Goal: Task Accomplishment & Management: Manage account settings

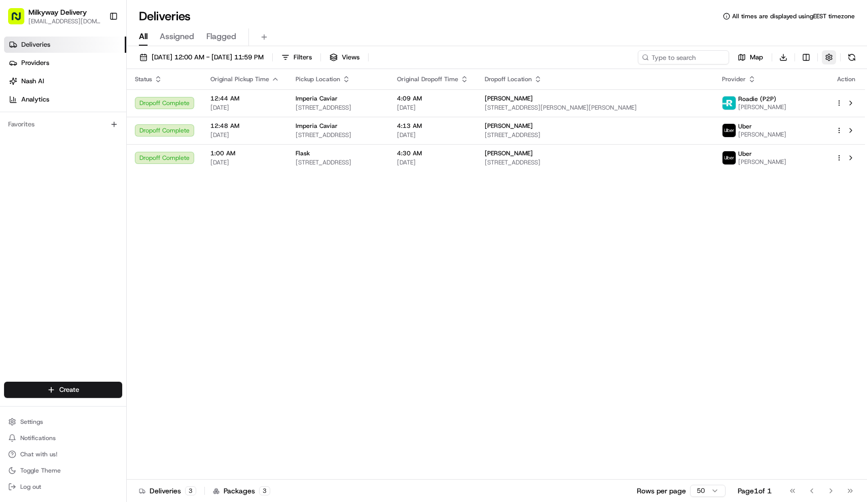
click at [832, 57] on button "button" at bounding box center [829, 57] width 14 height 14
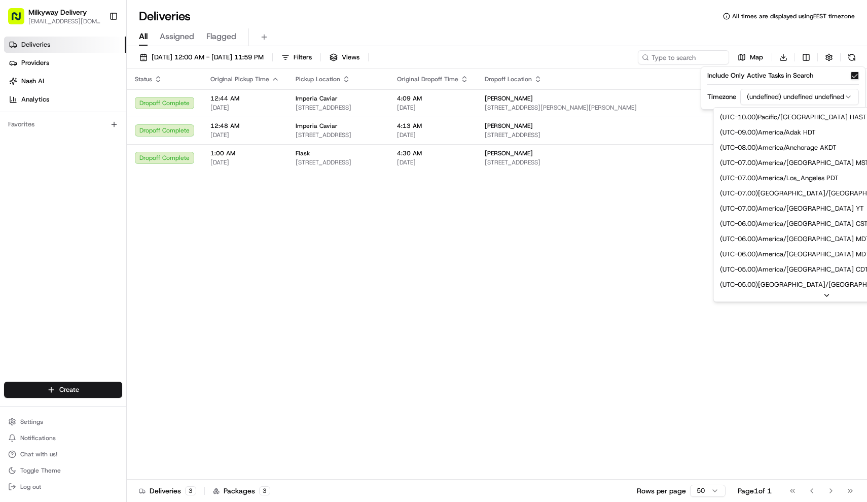
click at [809, 99] on html "Milkyway Delivery farmon@milkywayxpress.com Toggle Sidebar Deliveries Providers…" at bounding box center [433, 251] width 867 height 502
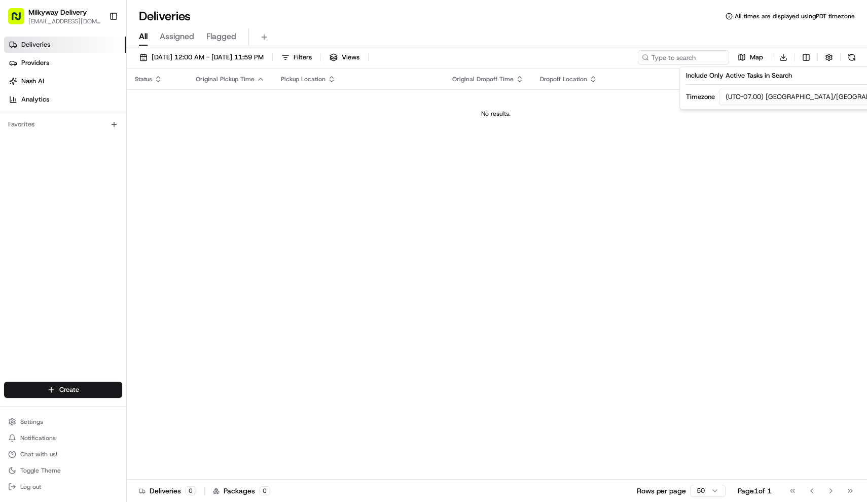
click at [386, 23] on div "Deliveries All times are displayed using PDT timezone" at bounding box center [497, 16] width 741 height 16
click at [224, 57] on span "08/22/2025 12:00 AM - 08/22/2025 11:59 PM" at bounding box center [208, 57] width 112 height 9
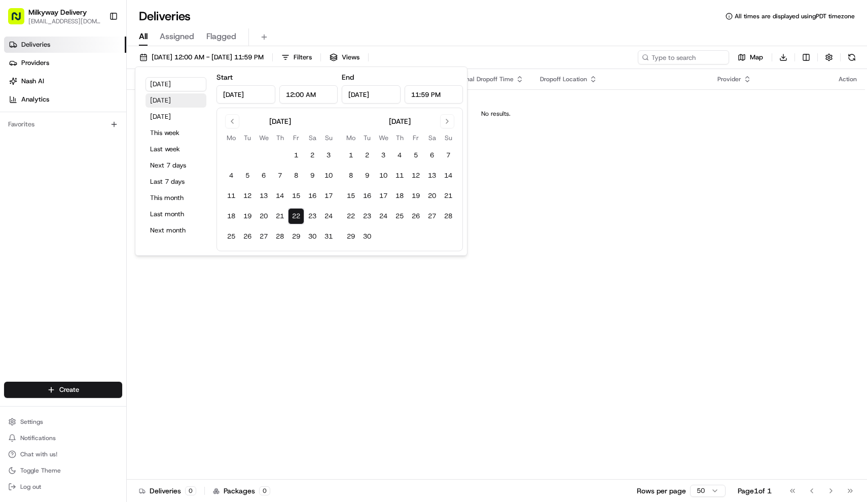
click at [171, 100] on button "Yesterday" at bounding box center [176, 100] width 61 height 14
type input "Aug 21, 2025"
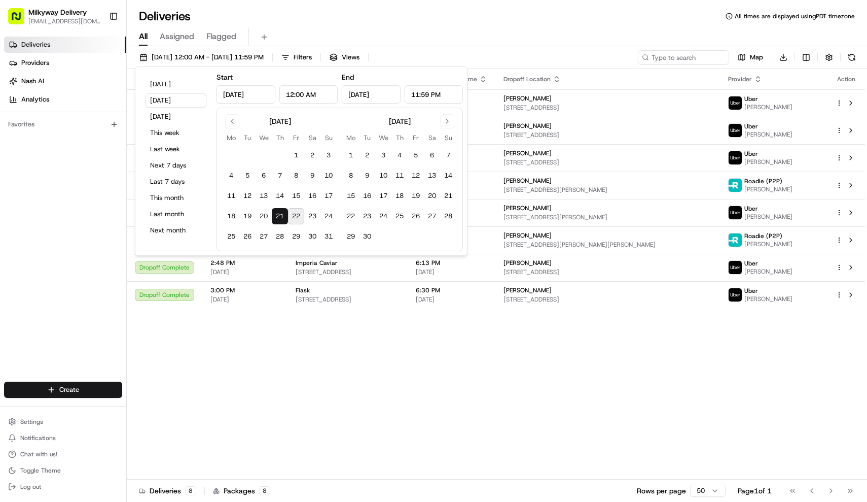
click at [303, 19] on div "Deliveries All times are displayed using PDT timezone" at bounding box center [497, 16] width 741 height 16
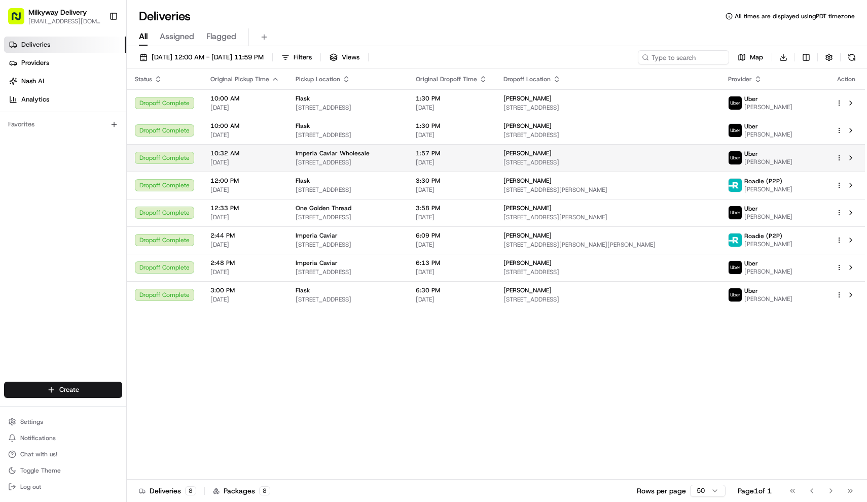
click at [408, 169] on td "Imperia Caviar Wholesale 2522 Humboldt St, Los Angeles, CA 90031, USA" at bounding box center [348, 157] width 120 height 27
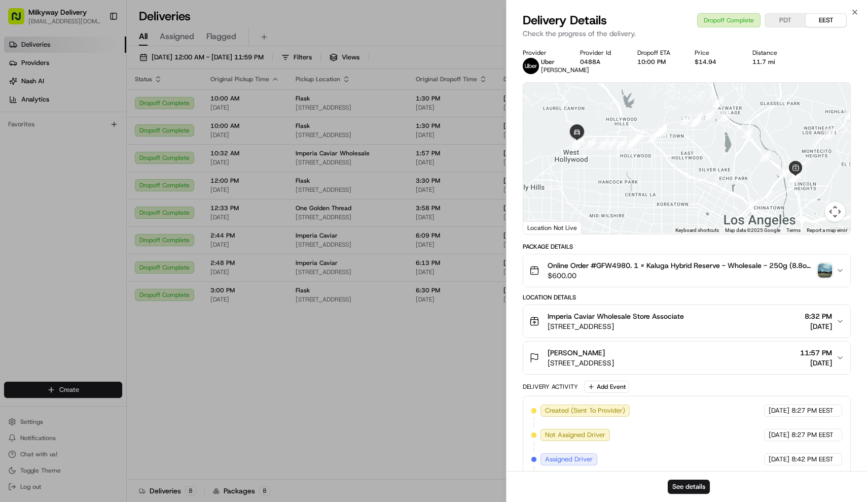
click at [643, 263] on button "Online Order #GFW4980. 1 x Kaluga Hybrid Reserve - Wholesale - 250g (8.8oz)($25…" at bounding box center [688, 270] width 328 height 32
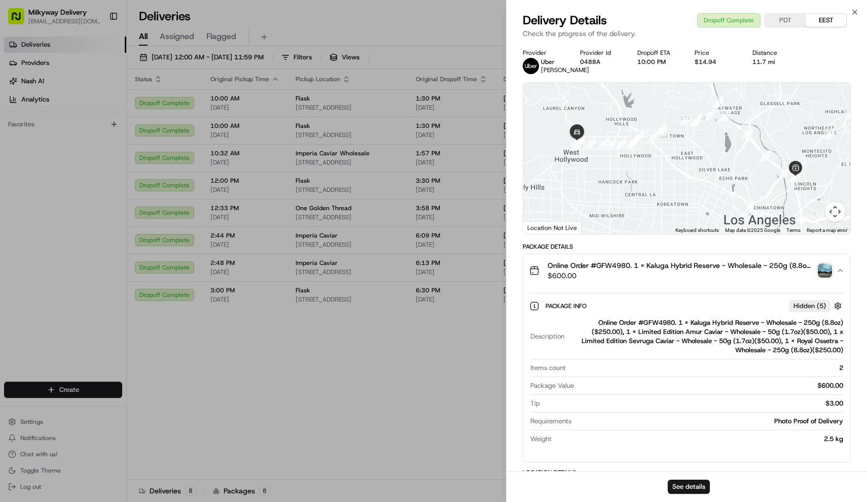
click at [643, 264] on button "Online Order #GFW4980. 1 x Kaluga Hybrid Reserve - Wholesale - 250g (8.8oz)($25…" at bounding box center [688, 270] width 328 height 32
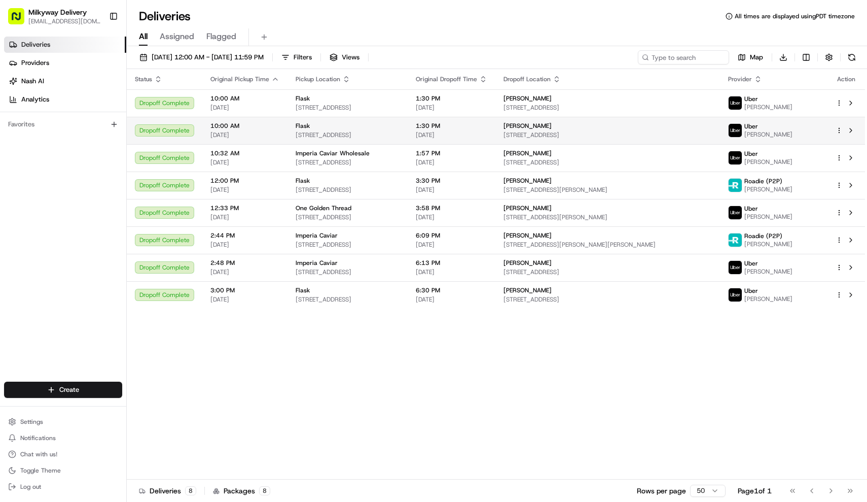
click at [389, 124] on div "Flask" at bounding box center [348, 126] width 104 height 8
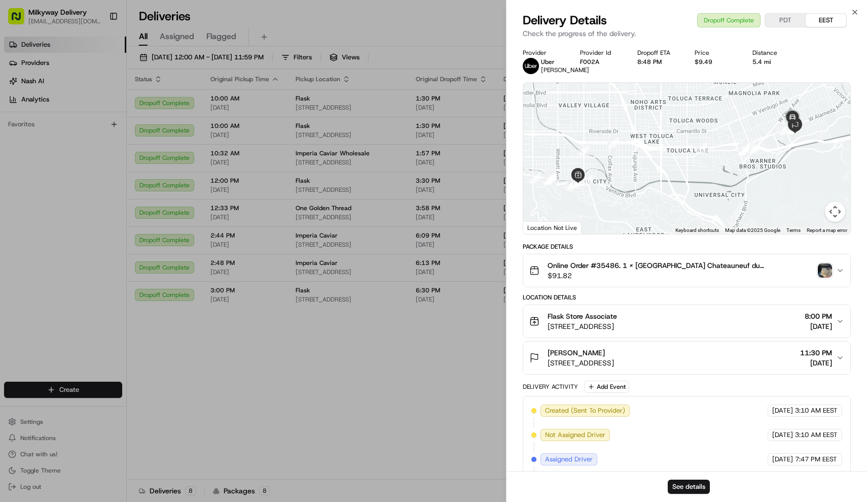
click at [651, 266] on button "Online Order #35486. 1 x Domaine du Vieux Telegraphe Chateauneuf du Pape La Cra…" at bounding box center [688, 270] width 328 height 32
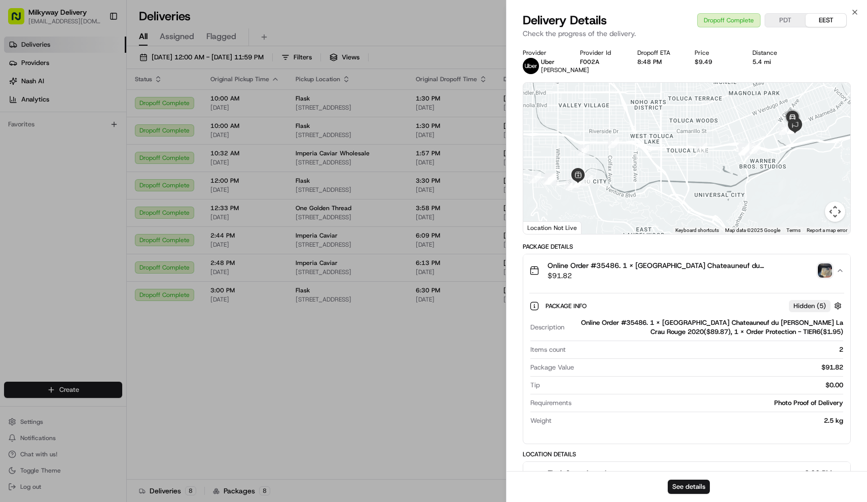
click at [651, 266] on button "Online Order #35486. 1 x Domaine du Vieux Telegraphe Chateauneuf du Pape La Cra…" at bounding box center [688, 270] width 328 height 32
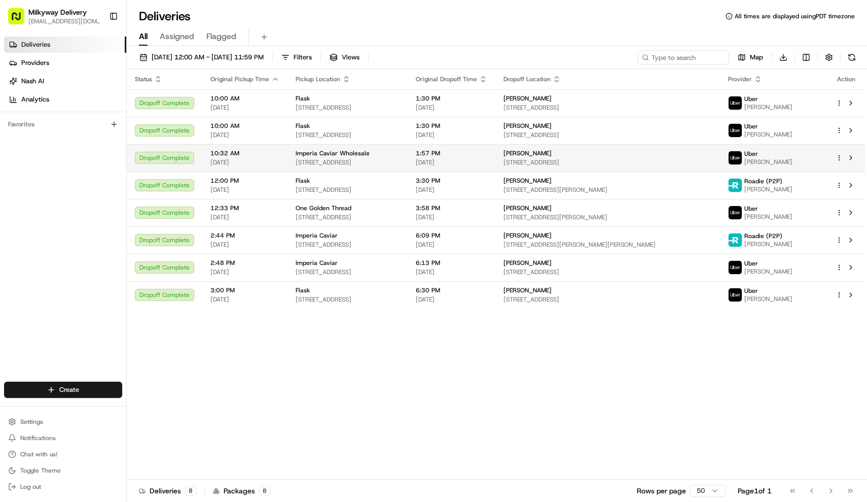
click at [331, 158] on div "Imperia Caviar Wholesale 2522 Humboldt St, Los Angeles, CA 90031, USA" at bounding box center [348, 157] width 104 height 17
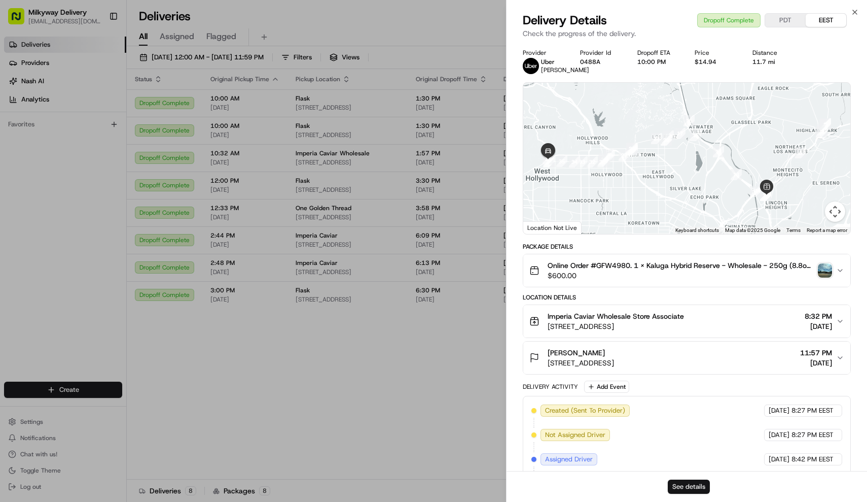
click at [693, 484] on button "See details" at bounding box center [689, 486] width 42 height 14
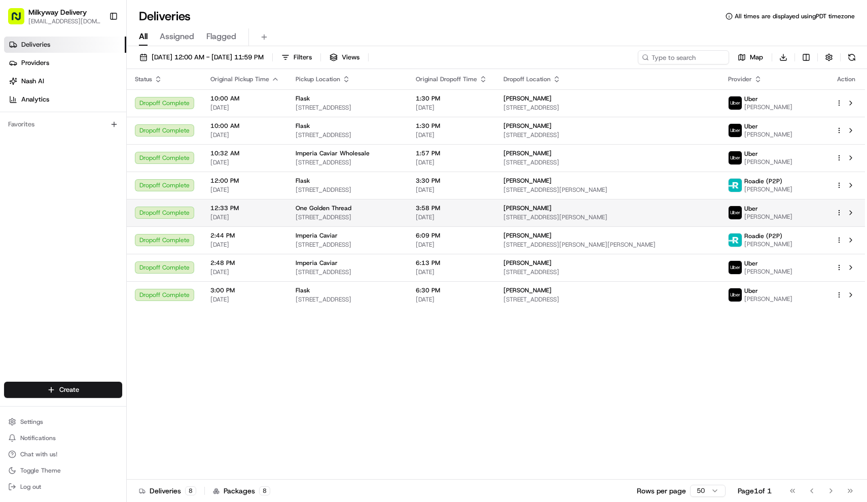
click at [330, 223] on td "One Golden Thread 1211 Long Beach Ave #102, Los Angeles, CA 90021, USA" at bounding box center [348, 212] width 120 height 27
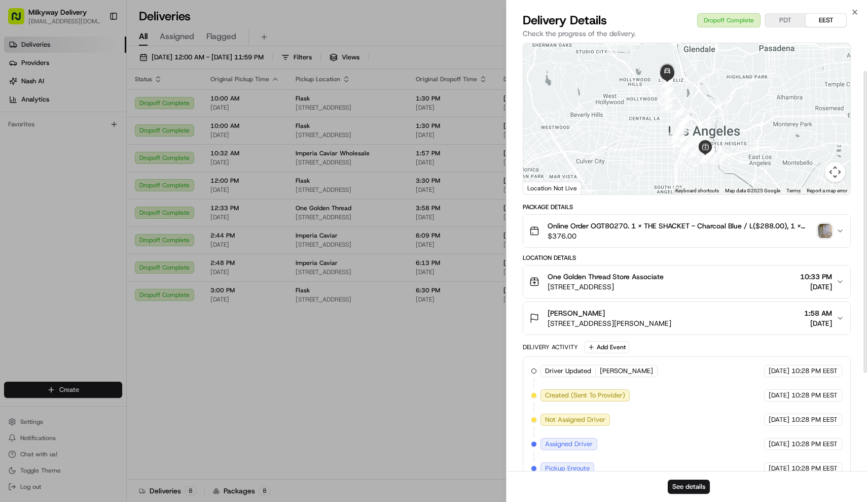
scroll to position [40, 0]
click at [691, 221] on span "Online Order OGT80270. 1 x THE SHACKET - Charcoal Blue / L($288.00), 1 x THE UL…" at bounding box center [681, 225] width 267 height 10
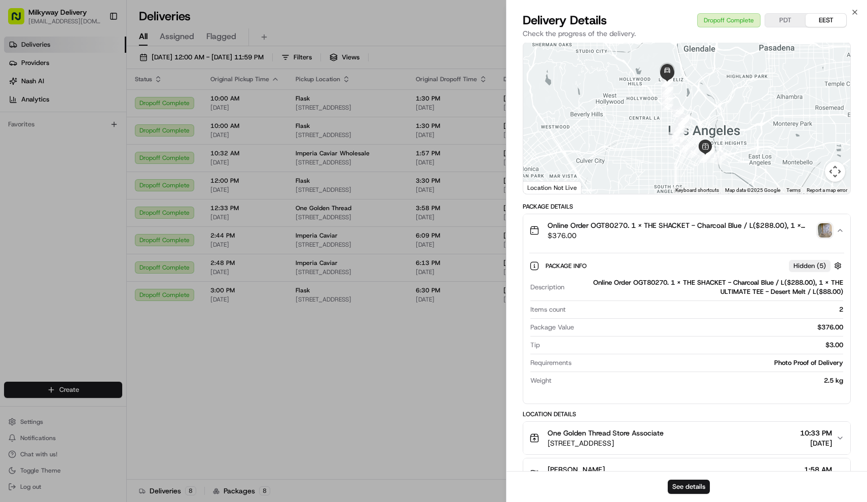
click at [691, 221] on span "Online Order OGT80270. 1 x THE SHACKET - Charcoal Blue / L($288.00), 1 x THE UL…" at bounding box center [681, 225] width 267 height 10
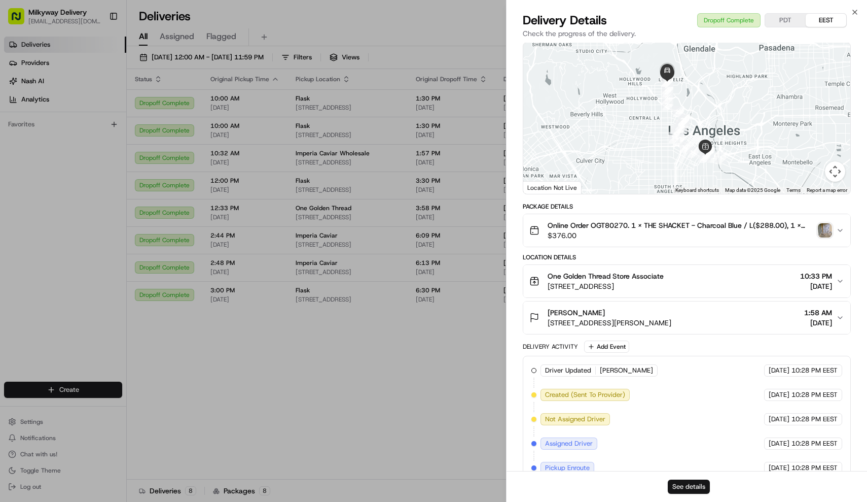
click at [690, 486] on button "See details" at bounding box center [689, 486] width 42 height 14
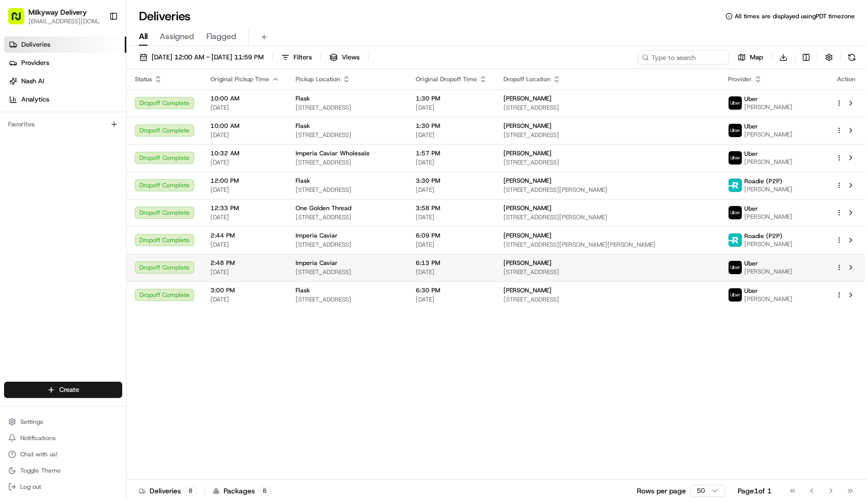
click at [351, 261] on div "Imperia Caviar" at bounding box center [348, 263] width 104 height 8
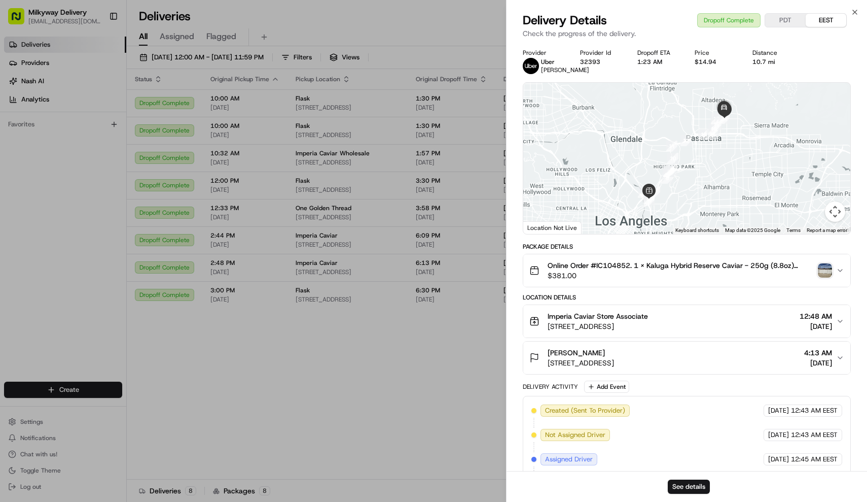
click at [771, 281] on span "$381.00" at bounding box center [681, 275] width 267 height 10
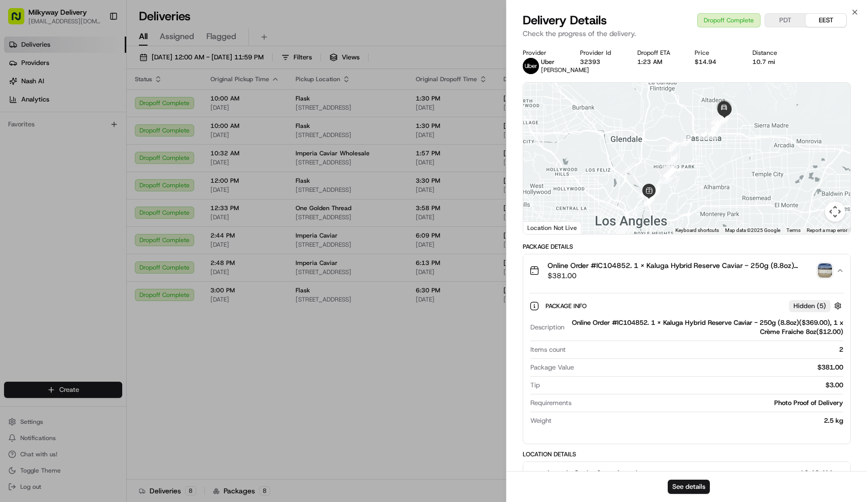
click at [771, 281] on span "$381.00" at bounding box center [681, 275] width 267 height 10
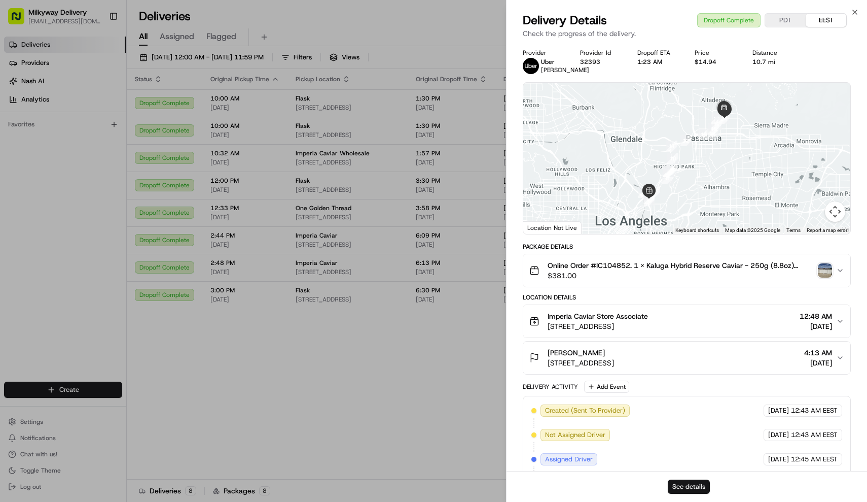
click at [687, 483] on button "See details" at bounding box center [689, 486] width 42 height 14
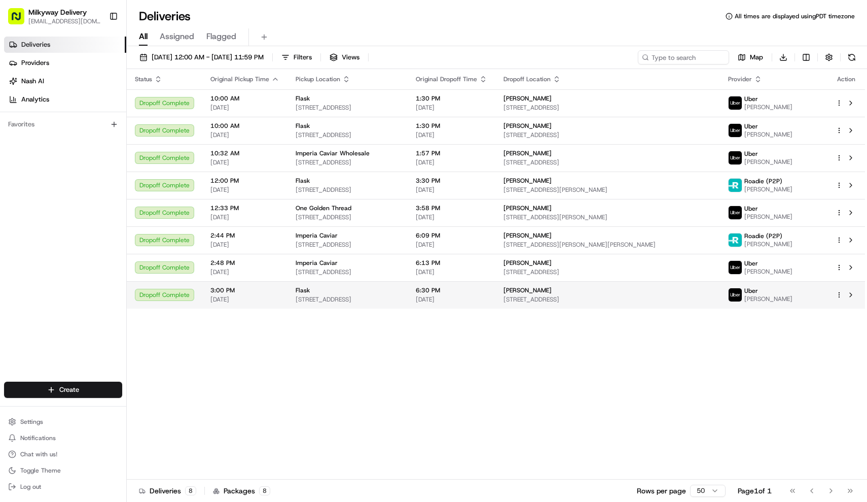
click at [363, 294] on div "Flask" at bounding box center [348, 290] width 104 height 8
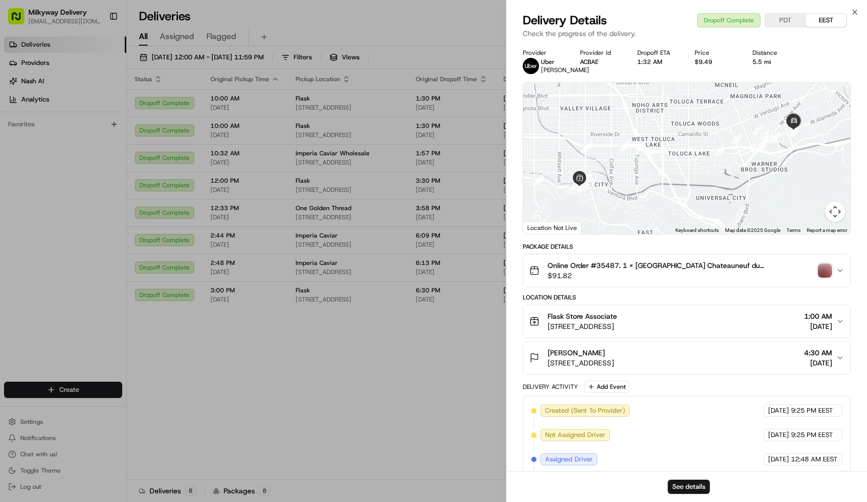
click at [733, 270] on span "Online Order #35487. 1 x [GEOGRAPHIC_DATA] Chateauneuf du [PERSON_NAME] La Crau…" at bounding box center [681, 265] width 267 height 10
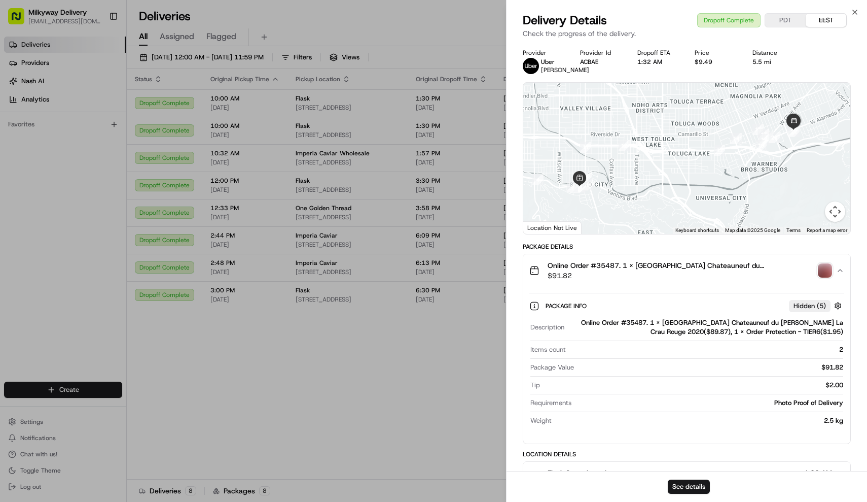
click at [733, 270] on span "Online Order #35487. 1 x [GEOGRAPHIC_DATA] Chateauneuf du [PERSON_NAME] La Crau…" at bounding box center [681, 265] width 267 height 10
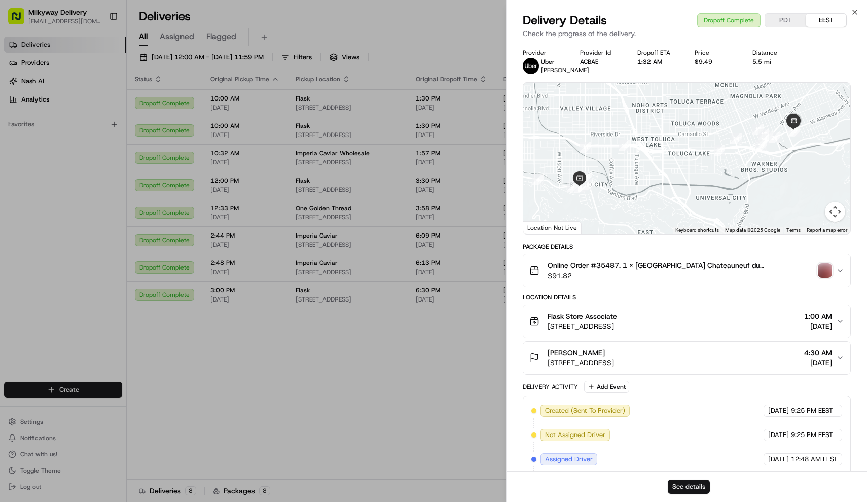
click at [695, 479] on button "See details" at bounding box center [689, 486] width 42 height 14
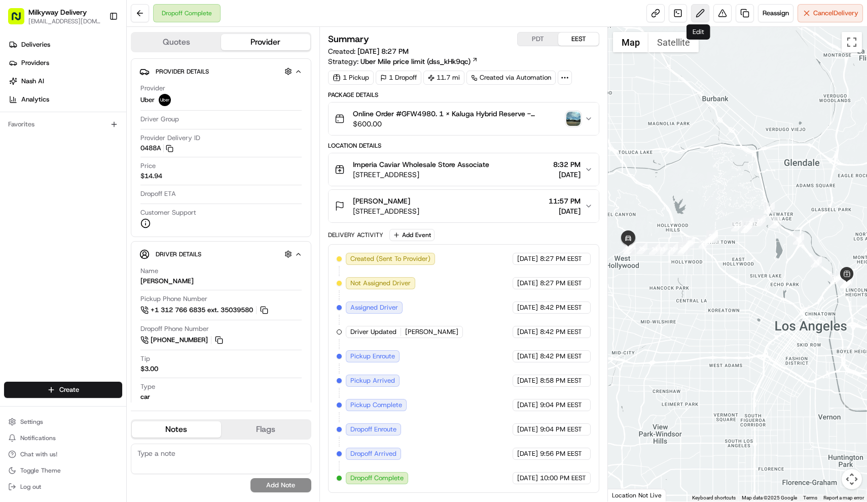
click at [698, 13] on button at bounding box center [700, 13] width 18 height 18
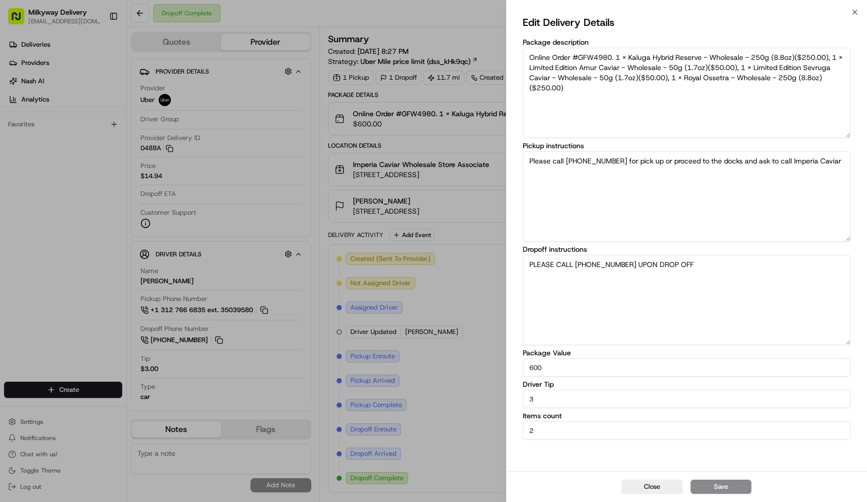
click at [571, 399] on input "3" at bounding box center [687, 399] width 329 height 18
type input "0"
click at [732, 485] on button "Save" at bounding box center [721, 486] width 61 height 14
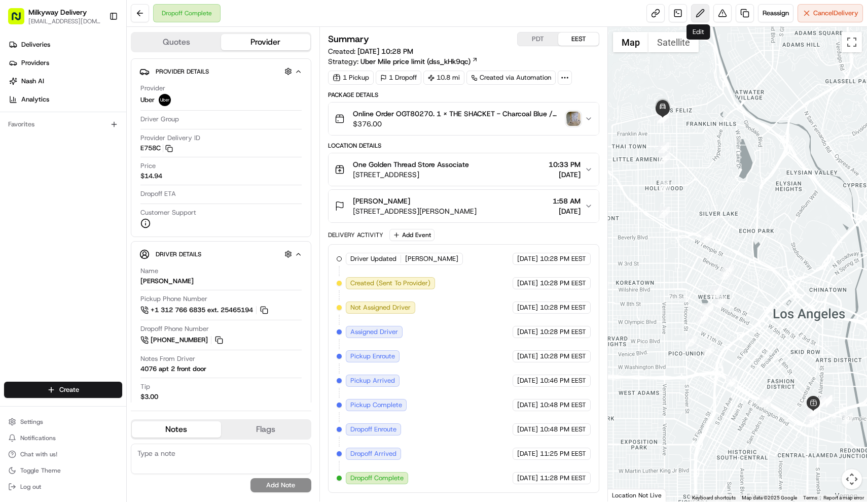
click at [700, 12] on button at bounding box center [700, 13] width 18 height 18
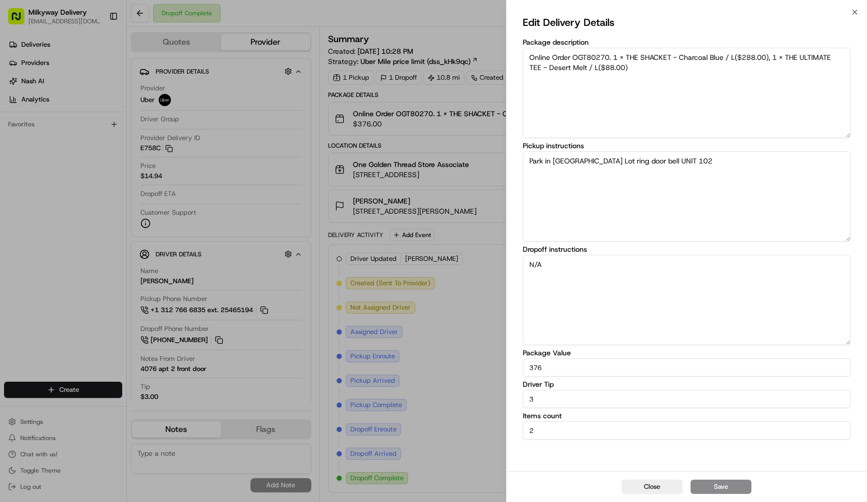
click at [631, 400] on input "3" at bounding box center [687, 399] width 329 height 18
type input "0"
click at [720, 490] on button "Save" at bounding box center [721, 486] width 61 height 14
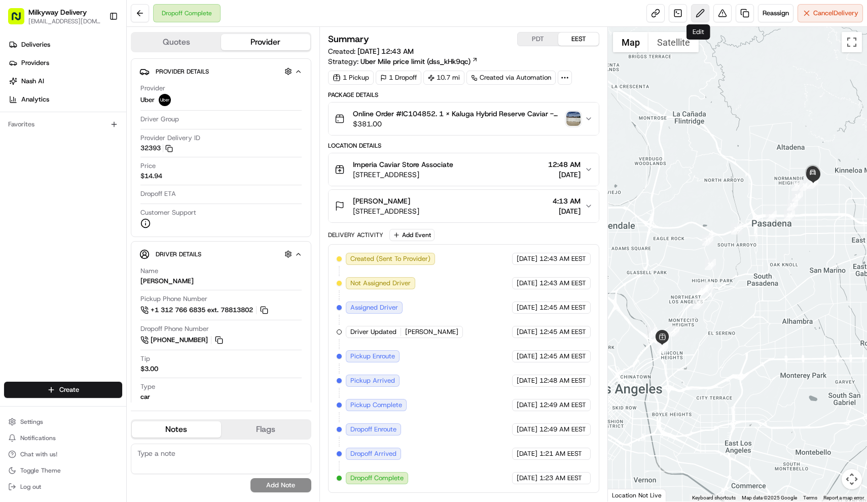
click at [699, 11] on button at bounding box center [700, 13] width 18 height 18
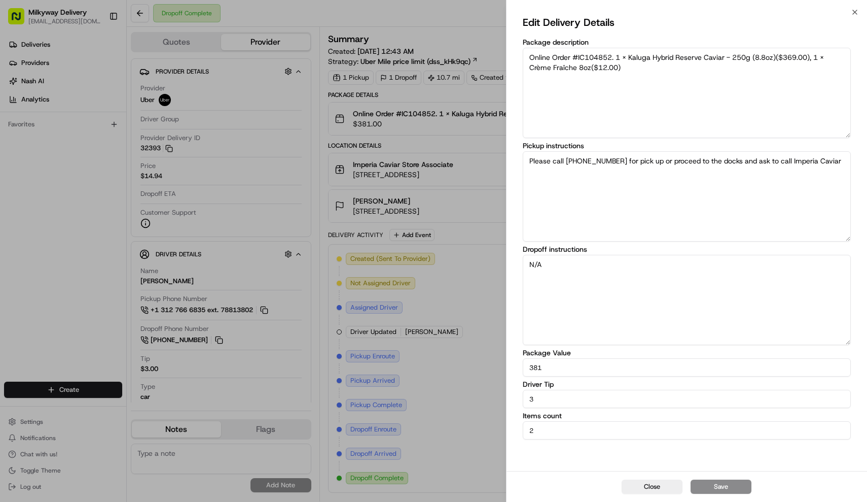
click at [633, 392] on input "3" at bounding box center [687, 399] width 329 height 18
type input "0"
click at [717, 488] on button "Save" at bounding box center [721, 486] width 61 height 14
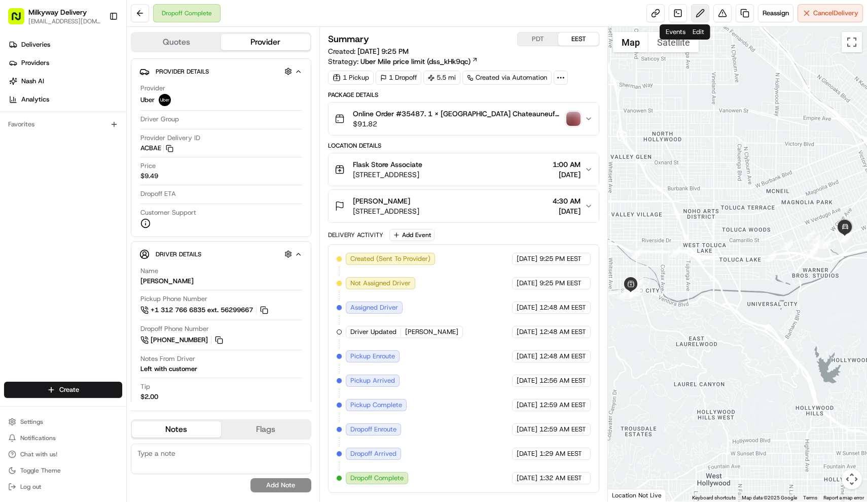
click at [700, 17] on button at bounding box center [700, 13] width 18 height 18
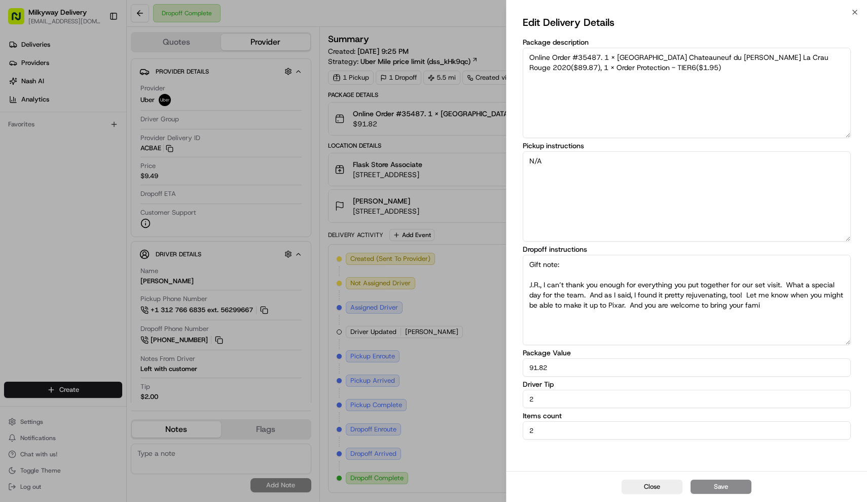
click at [569, 402] on input "2" at bounding box center [687, 399] width 329 height 18
type input "0"
click at [727, 487] on button "Save" at bounding box center [721, 486] width 61 height 14
